Goal: Task Accomplishment & Management: Manage account settings

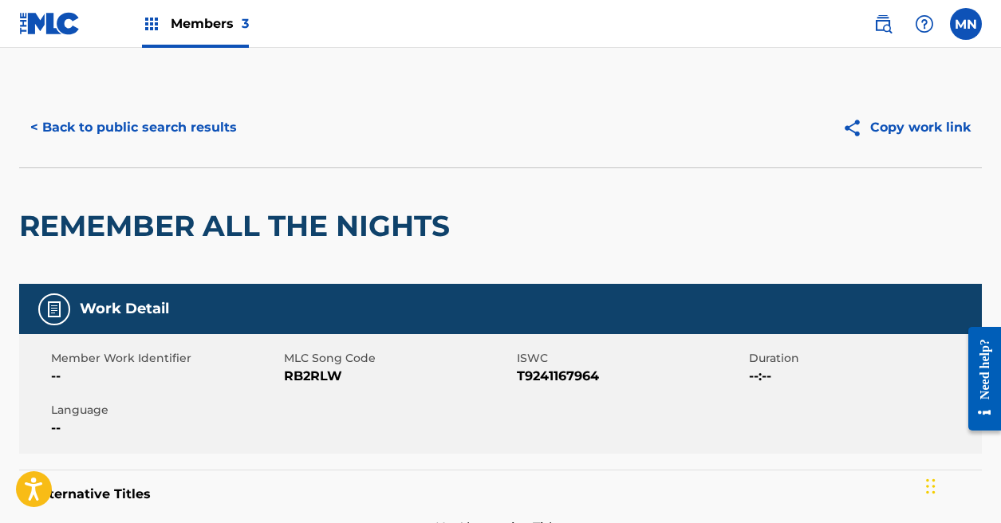
click at [184, 128] on button "< Back to public search results" at bounding box center [133, 128] width 229 height 40
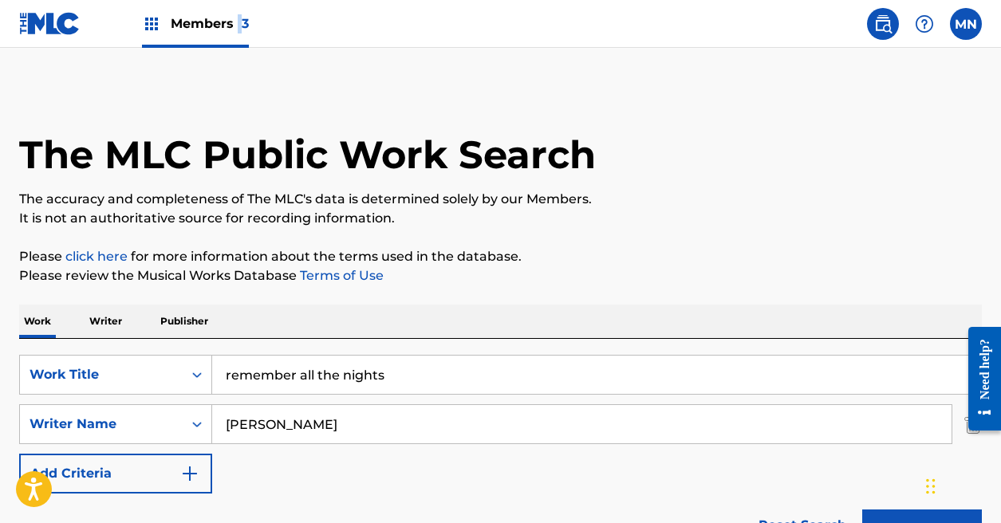
click at [239, 17] on span "Members 3" at bounding box center [210, 23] width 78 height 18
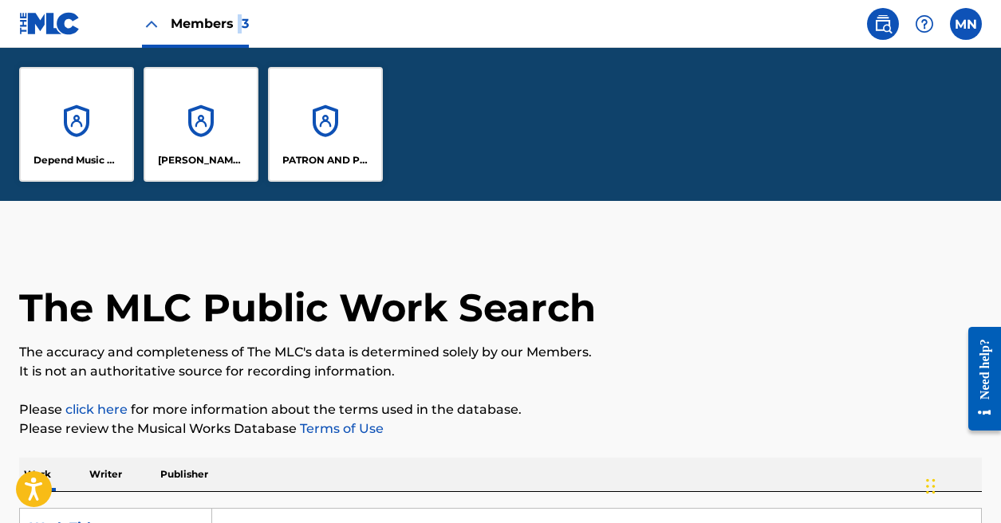
click at [201, 148] on div "[PERSON_NAME] DESIGNEE" at bounding box center [201, 124] width 115 height 115
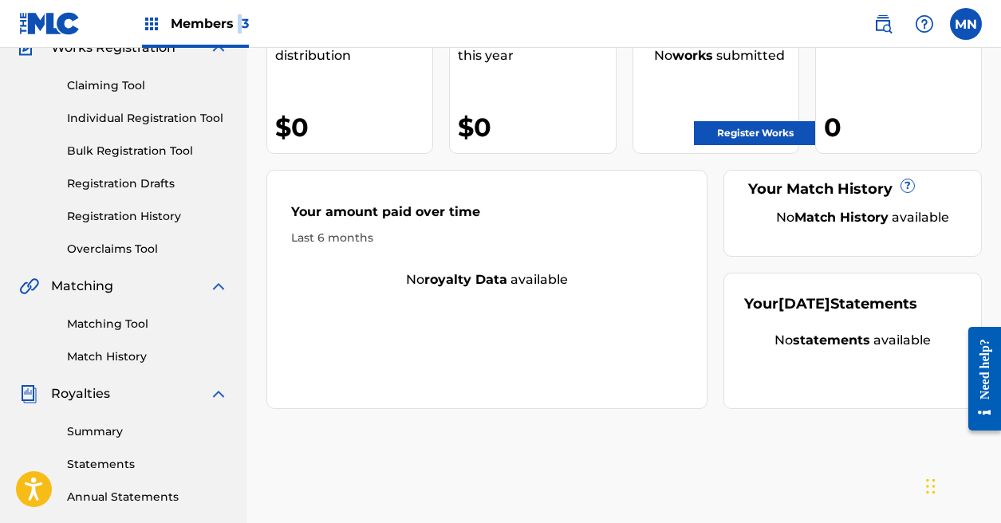
scroll to position [466, 0]
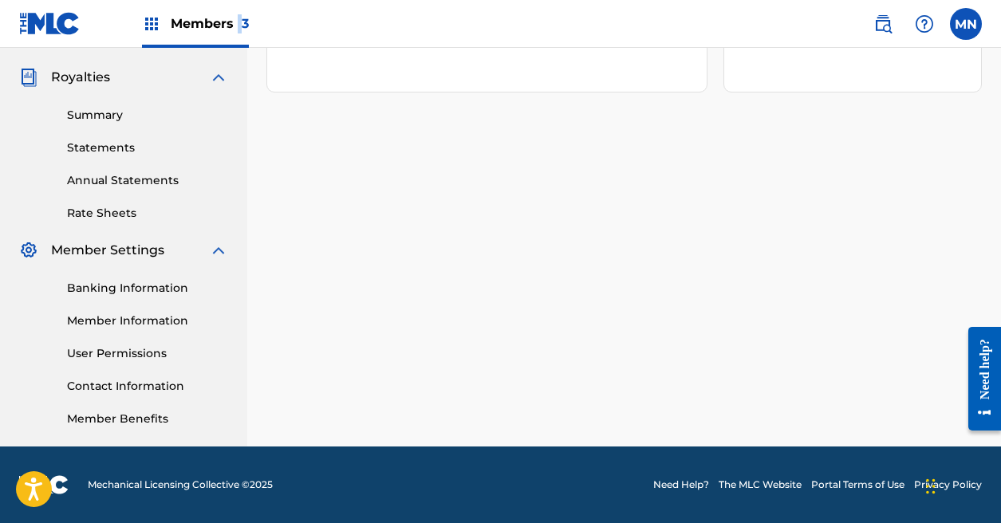
click at [144, 392] on link "Contact Information" at bounding box center [147, 386] width 161 height 17
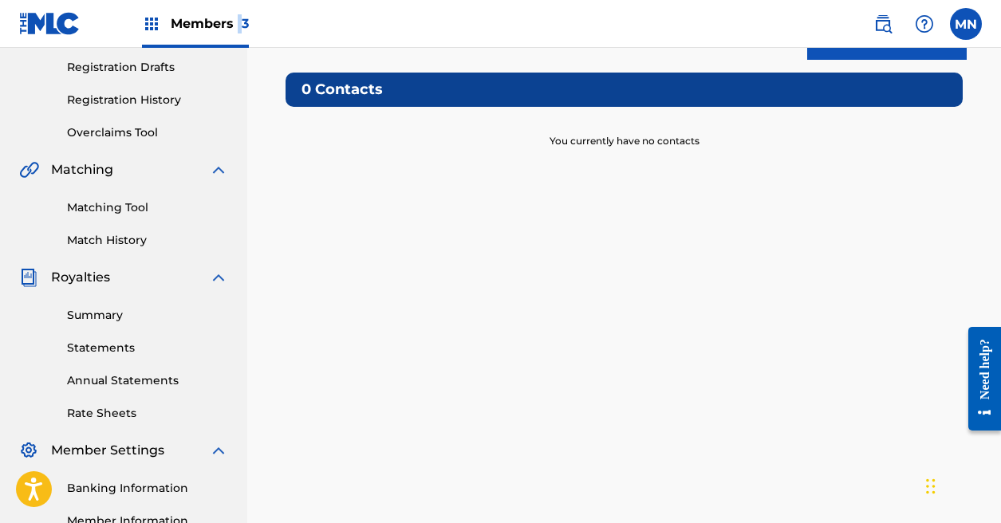
scroll to position [466, 0]
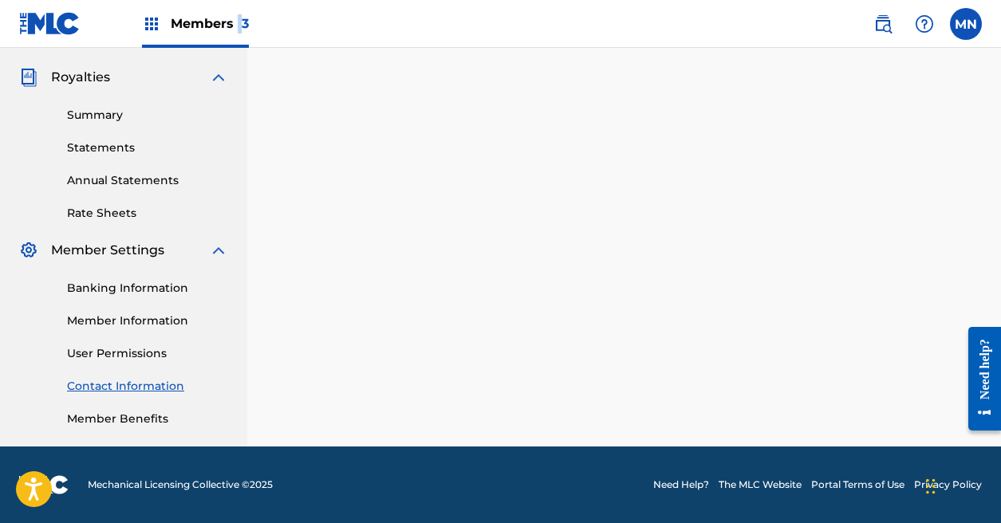
click at [132, 325] on link "Member Information" at bounding box center [147, 321] width 161 height 17
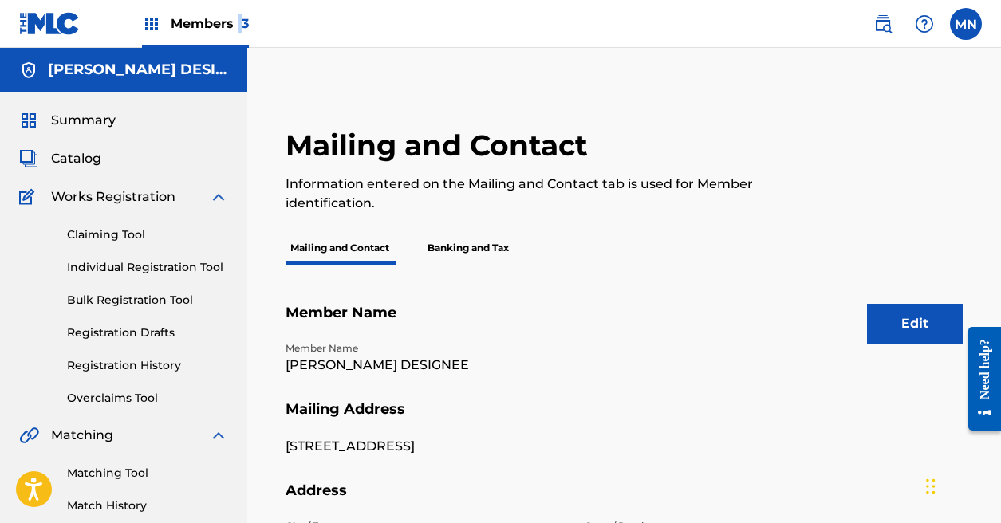
click at [915, 332] on button "Edit" at bounding box center [915, 324] width 96 height 40
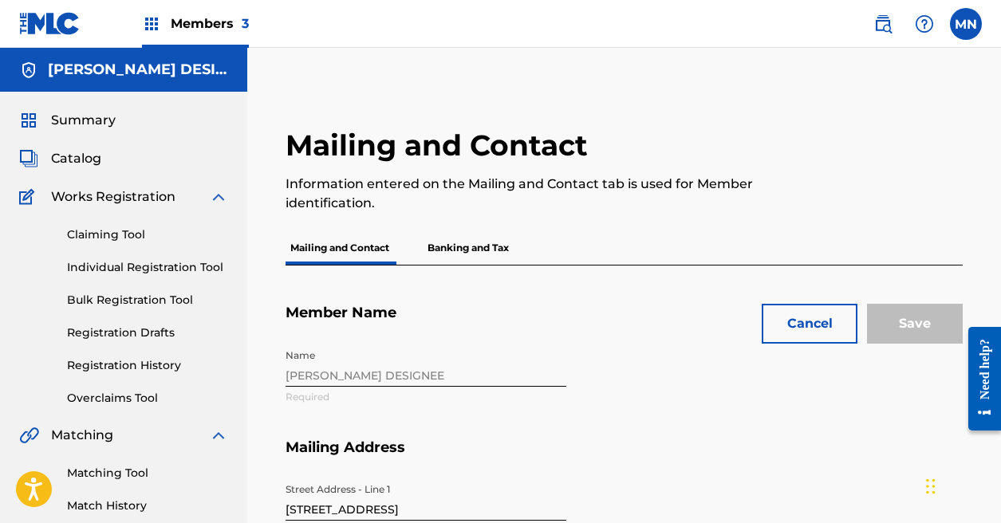
click at [453, 372] on div "Name [PERSON_NAME] DESIGNEE Required" at bounding box center [575, 389] width 580 height 97
click at [419, 378] on div "Name [PERSON_NAME] DESIGNEE Required" at bounding box center [575, 389] width 580 height 97
click at [422, 380] on div "Name [PERSON_NAME] DESIGNEE Required" at bounding box center [575, 389] width 580 height 97
click at [423, 385] on div "Name [PERSON_NAME] DESIGNEE Required" at bounding box center [575, 389] width 580 height 97
click at [453, 370] on div "Name [PERSON_NAME] DESIGNEE Required" at bounding box center [575, 389] width 580 height 97
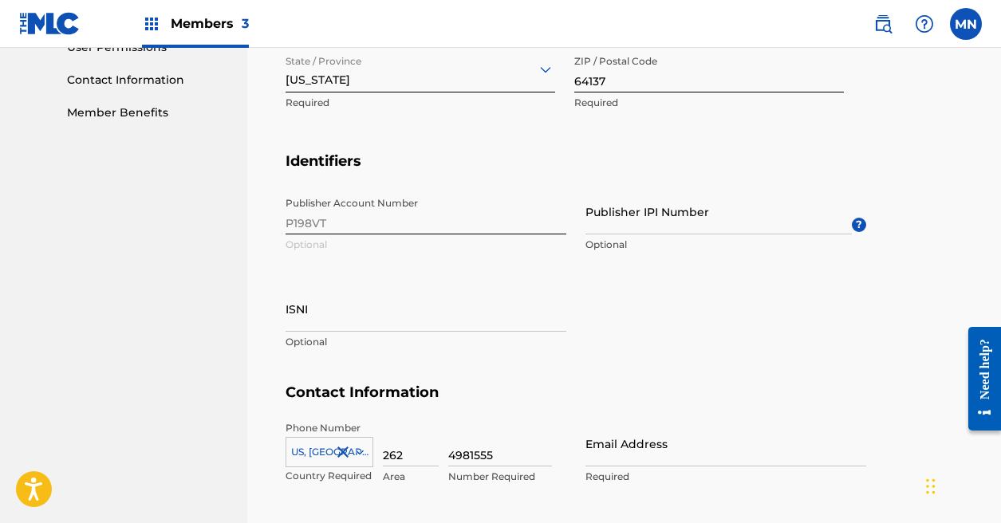
scroll to position [795, 0]
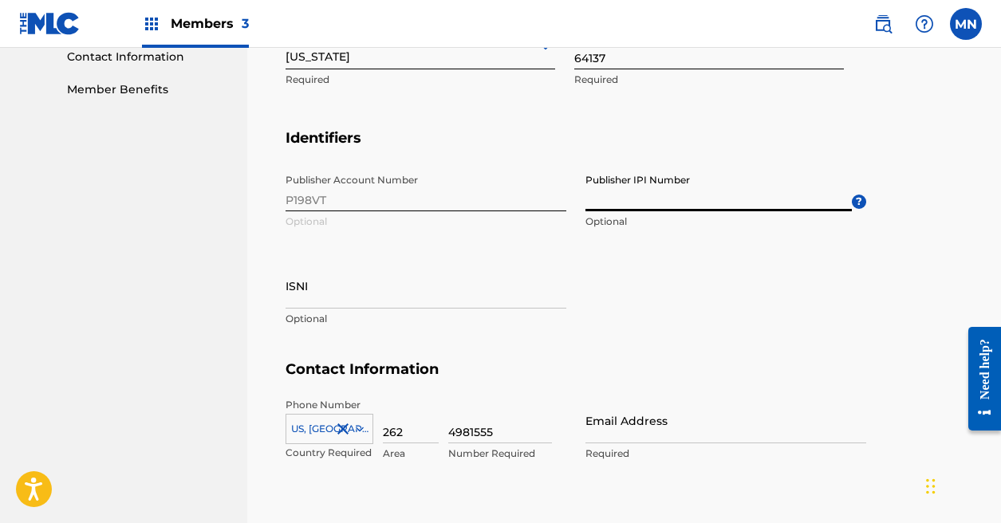
click at [635, 201] on input "Publisher IPI Number" at bounding box center [718, 188] width 266 height 45
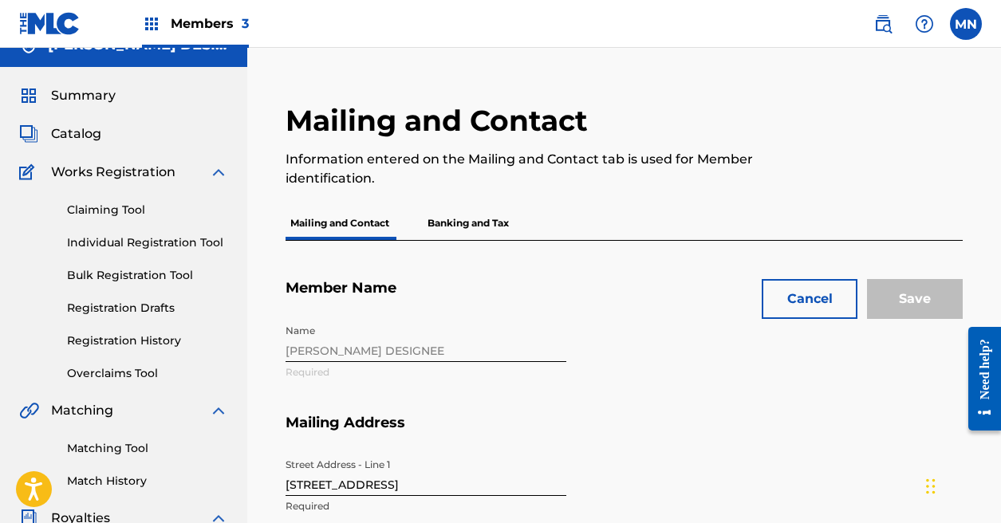
scroll to position [0, 0]
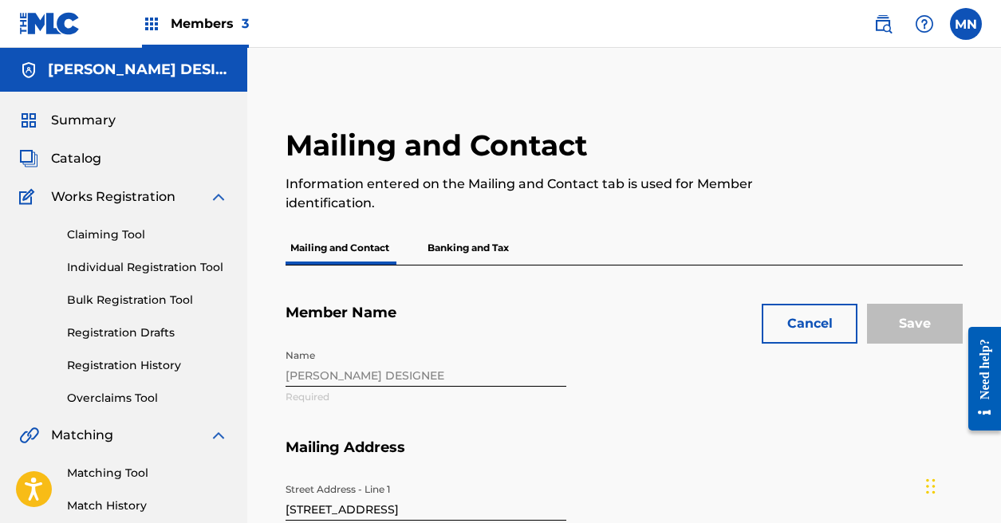
click at [444, 375] on div "Name [PERSON_NAME] DESIGNEE Required" at bounding box center [575, 389] width 580 height 97
click at [239, 22] on span "Members 3" at bounding box center [210, 23] width 78 height 18
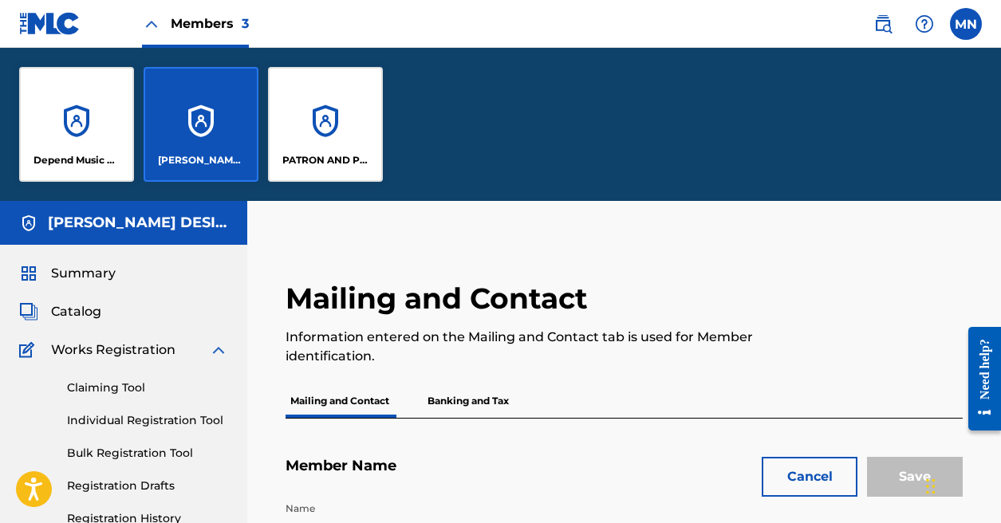
click at [65, 143] on div "Depend Music Publishing" at bounding box center [76, 124] width 115 height 115
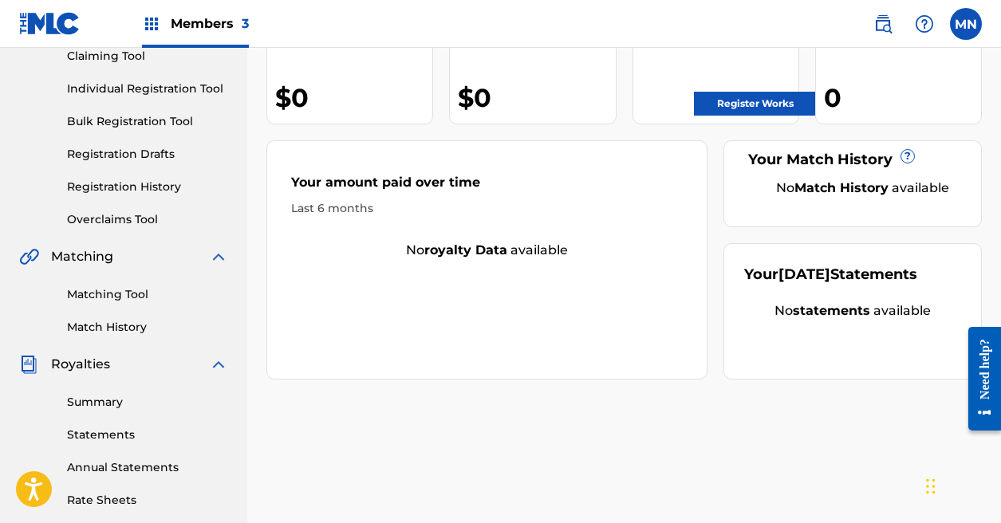
scroll to position [466, 0]
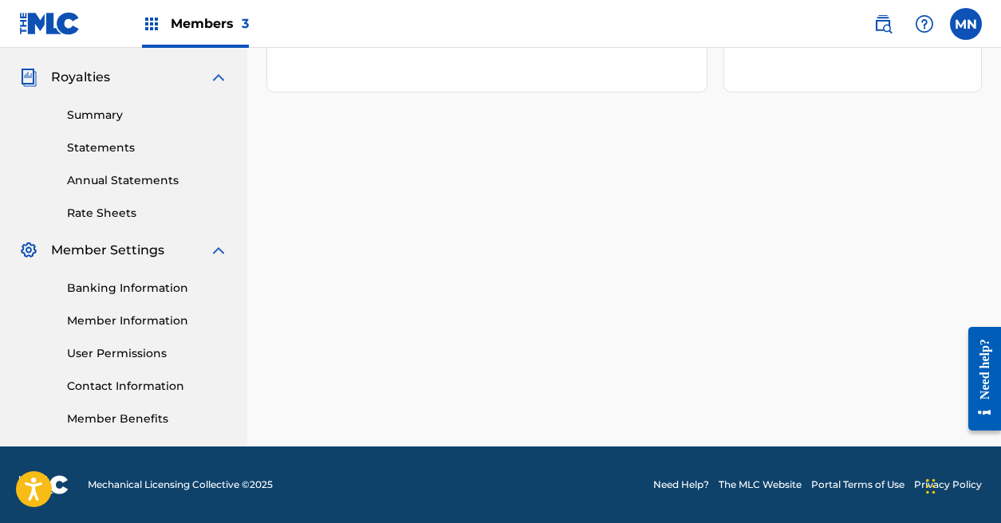
click at [120, 322] on link "Member Information" at bounding box center [147, 321] width 161 height 17
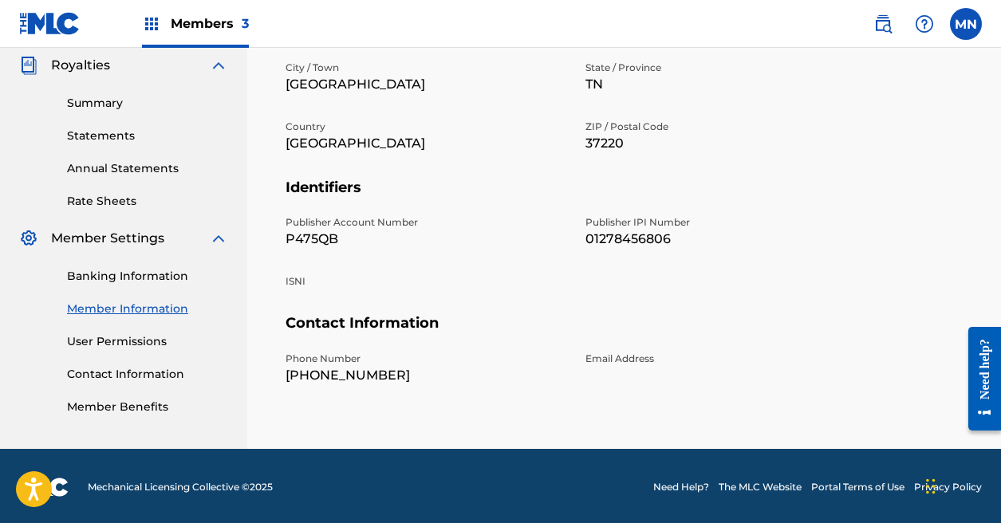
scroll to position [474, 0]
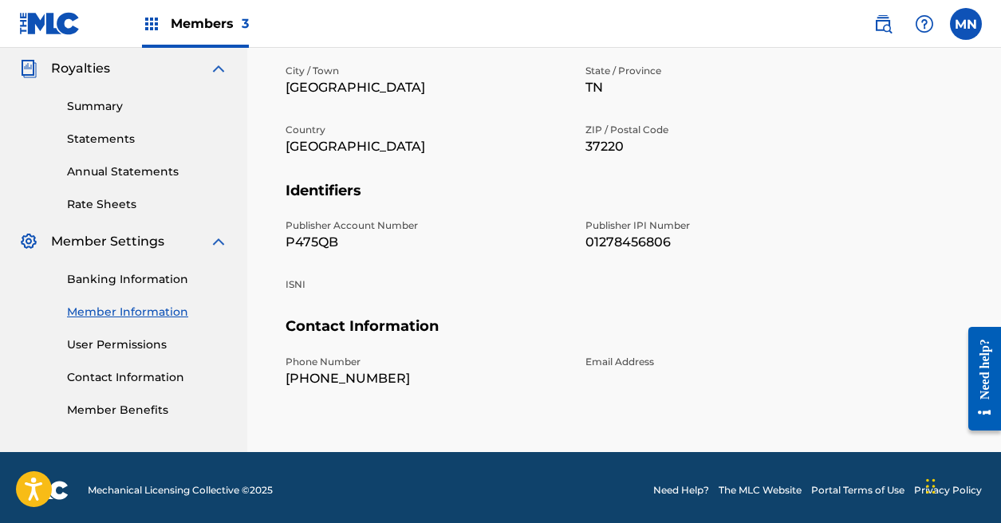
click at [243, 22] on span "3" at bounding box center [245, 23] width 7 height 15
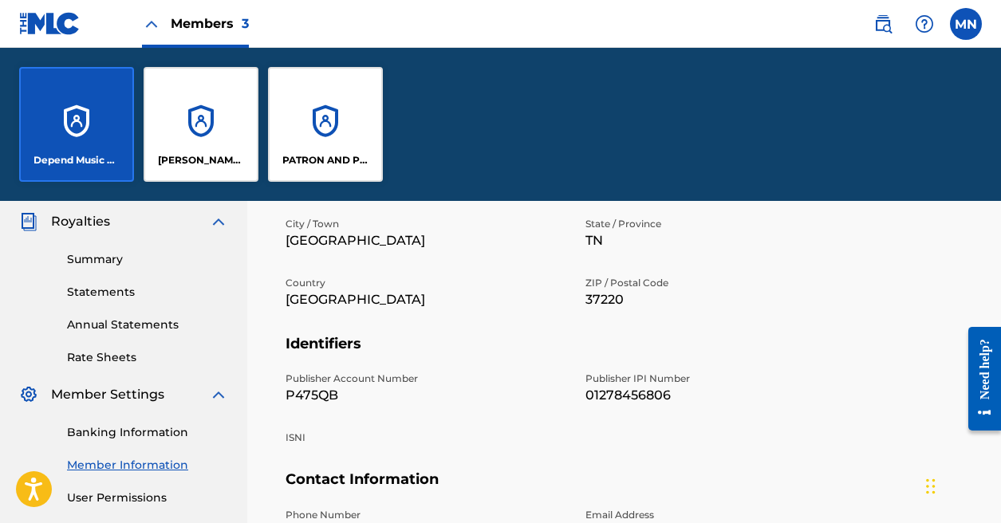
click at [191, 140] on div "[PERSON_NAME] DESIGNEE" at bounding box center [201, 124] width 115 height 115
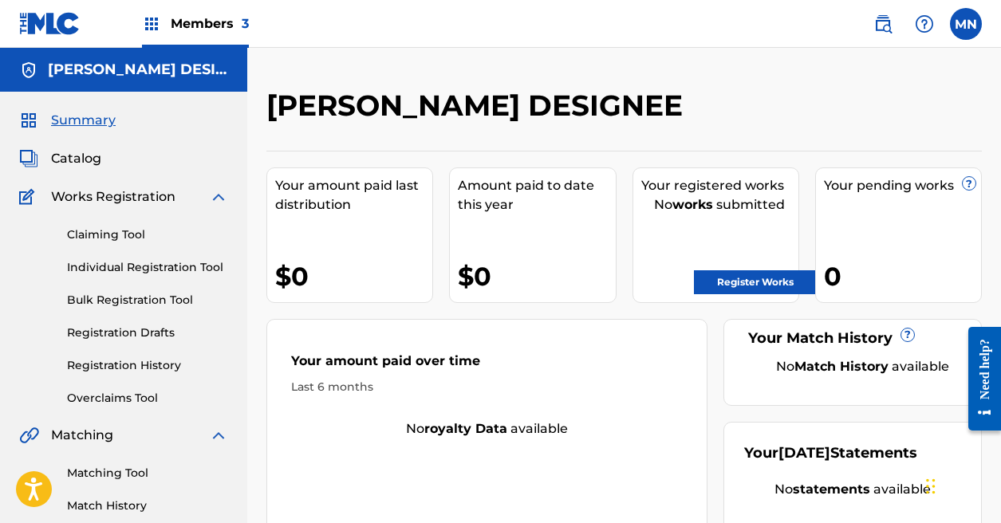
scroll to position [466, 0]
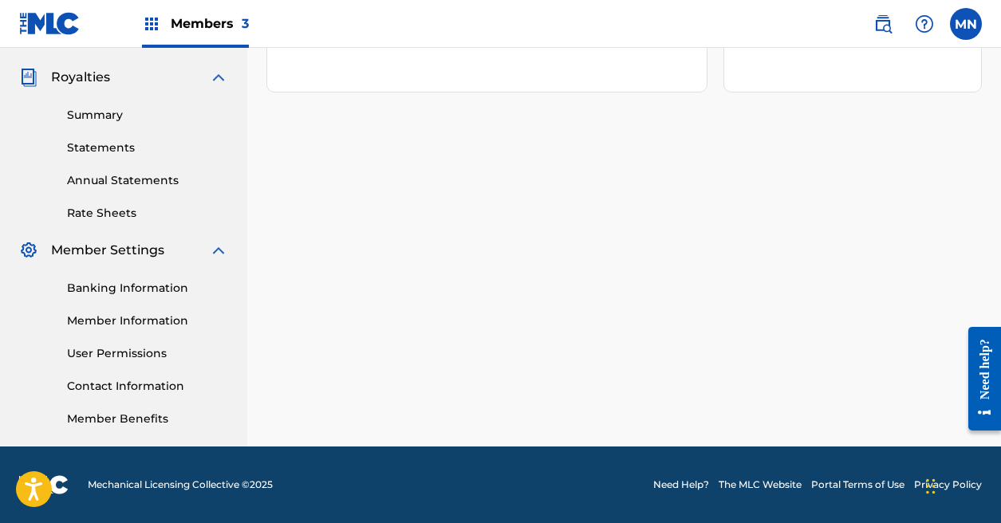
click at [152, 316] on link "Member Information" at bounding box center [147, 321] width 161 height 17
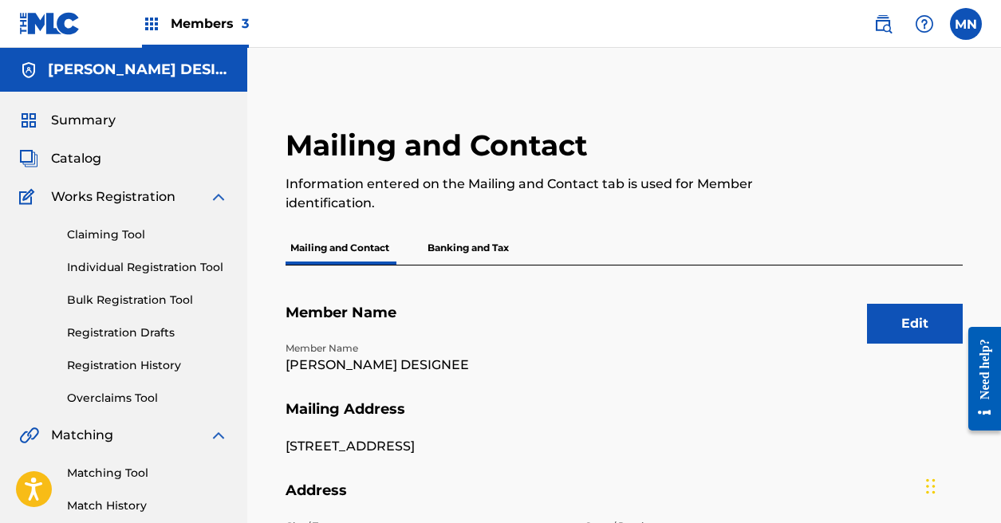
click at [919, 332] on button "Edit" at bounding box center [915, 324] width 96 height 40
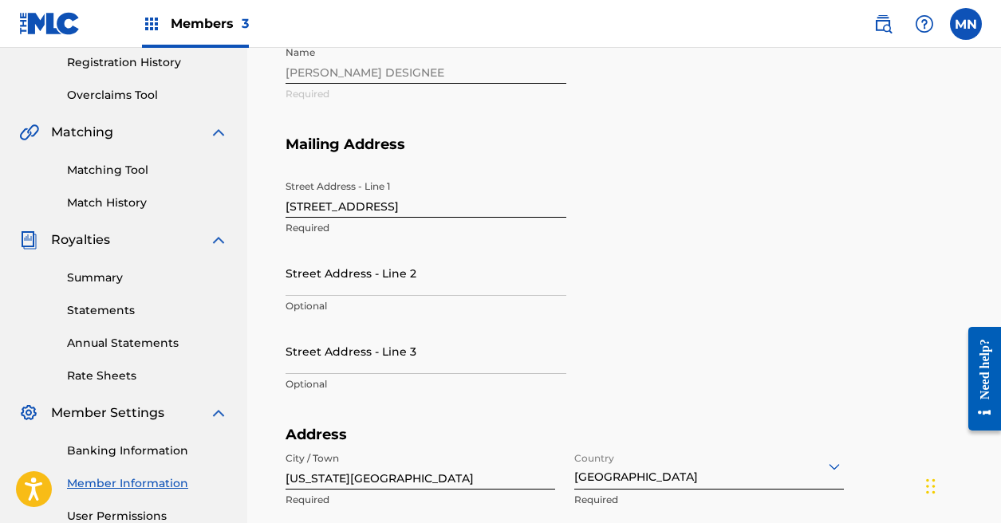
scroll to position [879, 0]
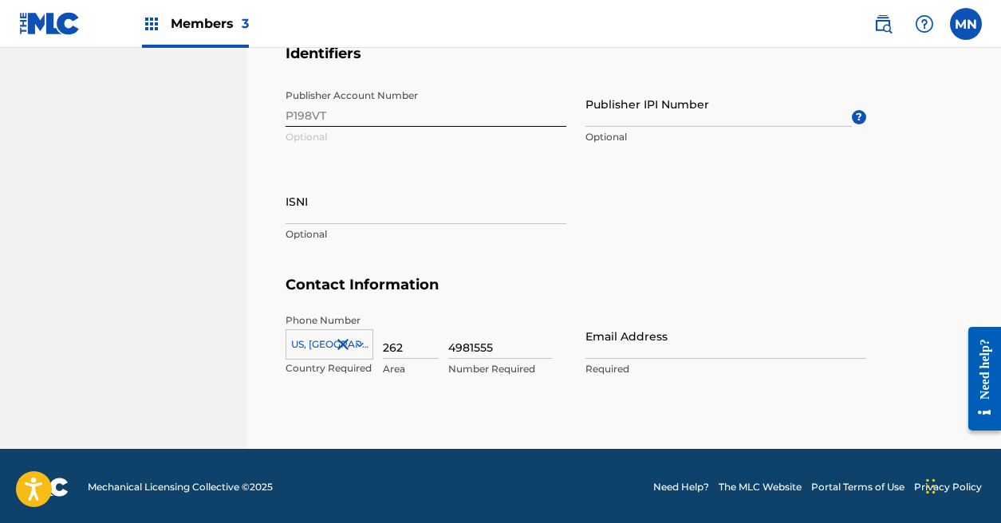
click at [633, 103] on input "Publisher IPI Number" at bounding box center [718, 103] width 266 height 45
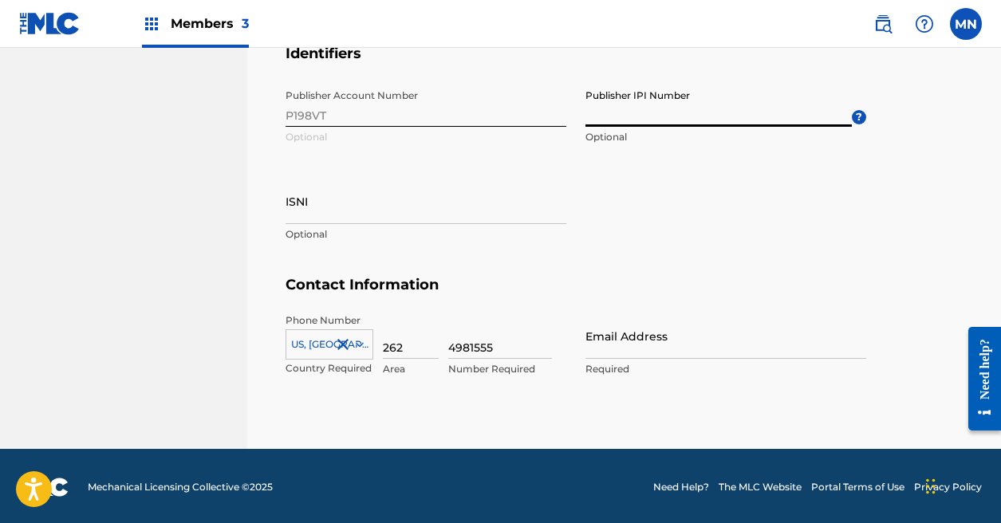
paste input "885244210"
type input "885244210"
click at [476, 210] on input "ISNI" at bounding box center [425, 201] width 281 height 45
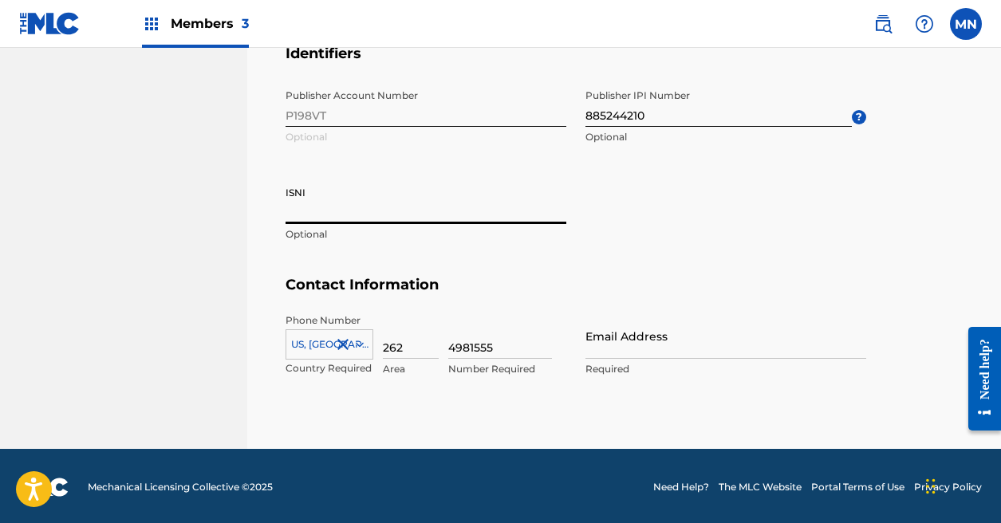
scroll to position [79, 0]
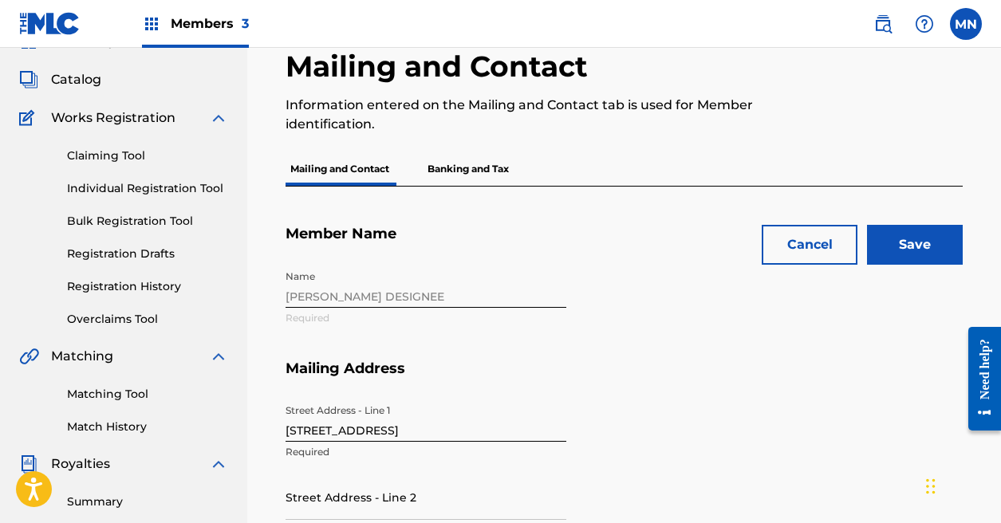
click at [915, 242] on input "Save" at bounding box center [915, 245] width 96 height 40
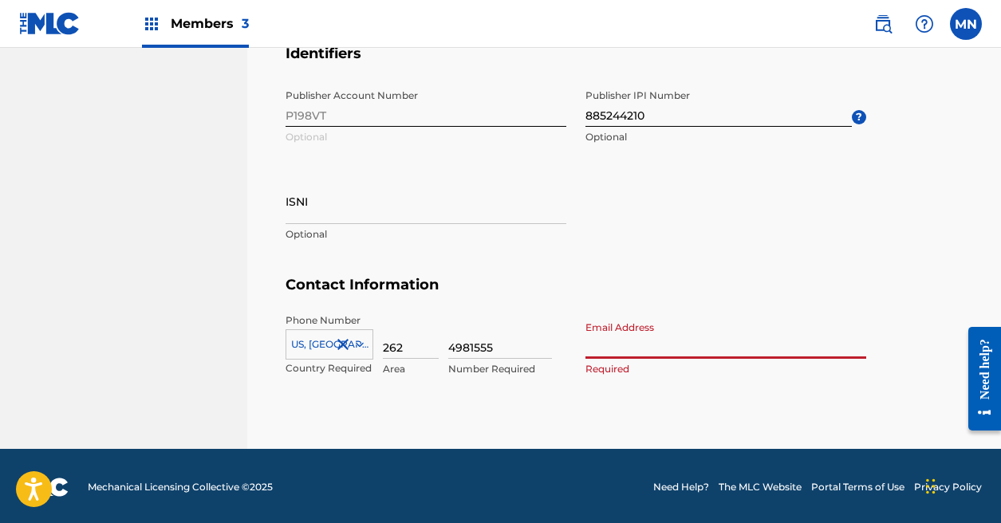
paste input "[EMAIL_ADDRESS][DOMAIN_NAME]"
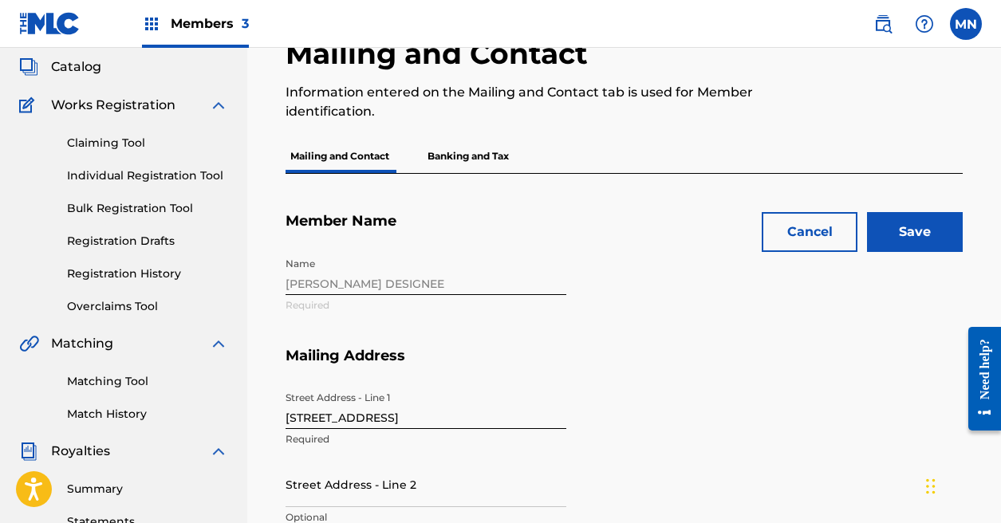
scroll to position [0, 0]
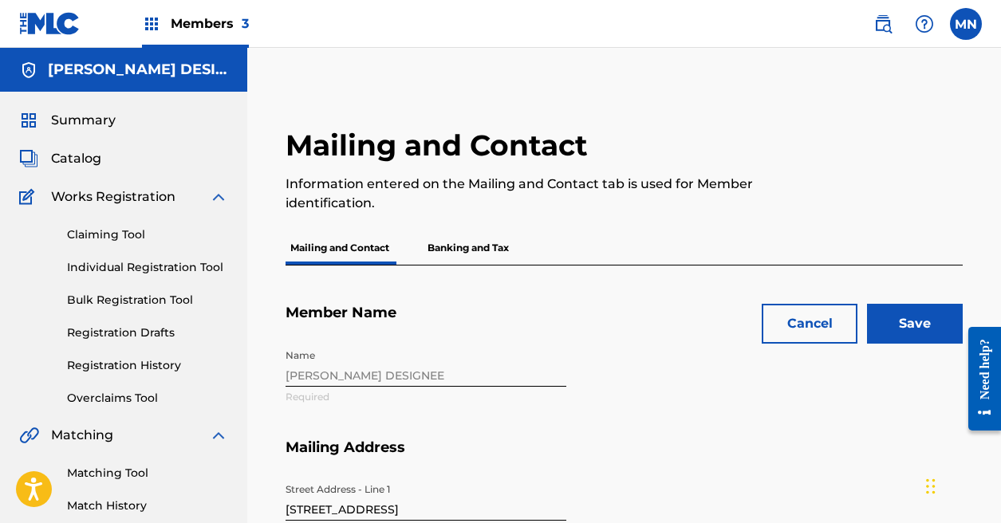
type input "[EMAIL_ADDRESS][DOMAIN_NAME]"
click at [938, 321] on input "Save" at bounding box center [915, 324] width 96 height 40
